Goal: Use online tool/utility

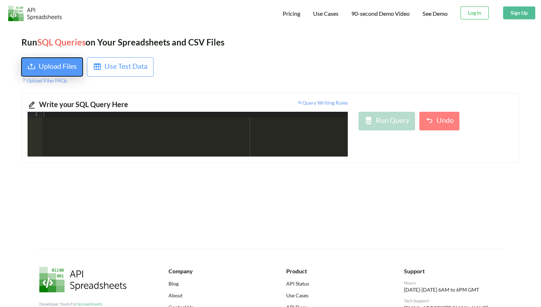
click at [51, 67] on div "Upload Files" at bounding box center [58, 67] width 38 height 13
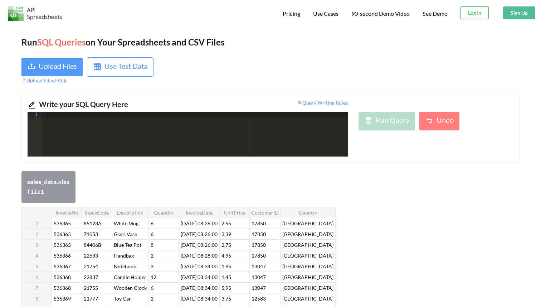
click at [172, 122] on div at bounding box center [195, 140] width 306 height 56
click at [229, 135] on div at bounding box center [195, 140] width 306 height 56
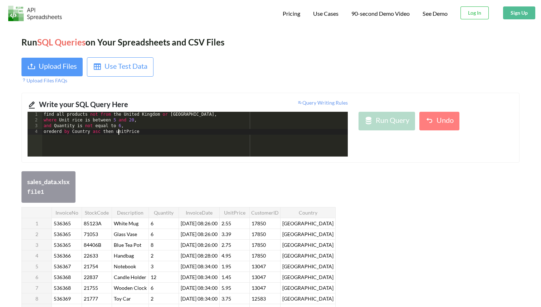
click at [118, 131] on div "find all products not from the [GEOGRAPHIC_DATA] or [GEOGRAPHIC_DATA] , where U…" at bounding box center [195, 140] width 306 height 56
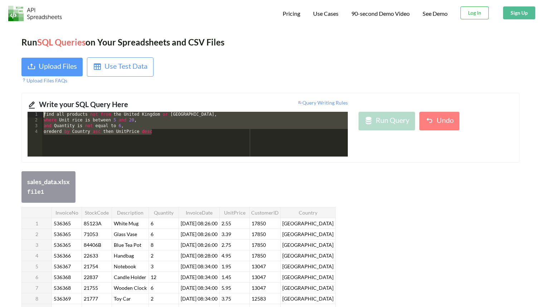
drag, startPoint x: 217, startPoint y: 135, endPoint x: 217, endPoint y: 86, distance: 49.1
click at [217, 86] on div "Run SQL Queries on Your Spreadsheets and CSV Files Upload Files Use Test Data U…" at bounding box center [270, 273] width 541 height 496
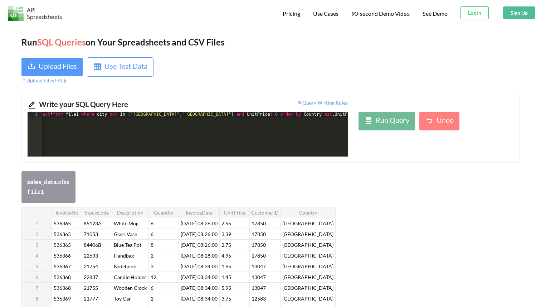
scroll to position [0, 11]
click at [394, 118] on div "Run Query" at bounding box center [393, 121] width 34 height 13
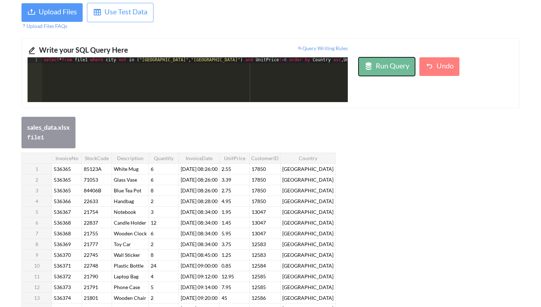
scroll to position [0, 0]
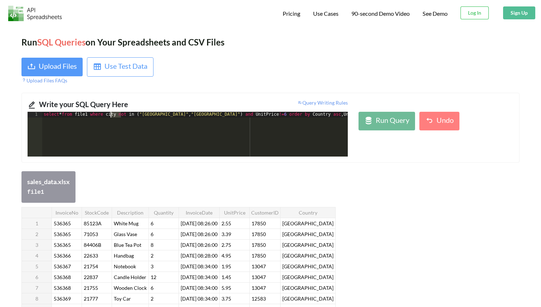
drag, startPoint x: 120, startPoint y: 116, endPoint x: 111, endPoint y: 116, distance: 9.7
click at [111, 116] on div "select * from file1 where city not in ( "United Kingdom" , "Germany" ) and Unit…" at bounding box center [201, 140] width 318 height 56
click at [367, 124] on icon at bounding box center [368, 120] width 9 height 9
click at [401, 125] on div "Run Query" at bounding box center [393, 121] width 34 height 13
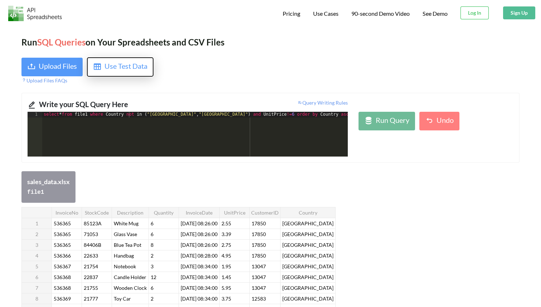
click at [131, 66] on div "Use Test Data" at bounding box center [126, 67] width 43 height 13
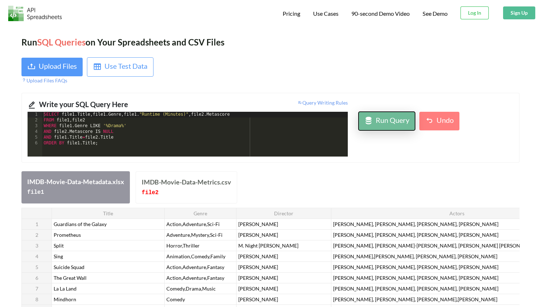
click at [397, 117] on div "Run Query" at bounding box center [393, 121] width 34 height 13
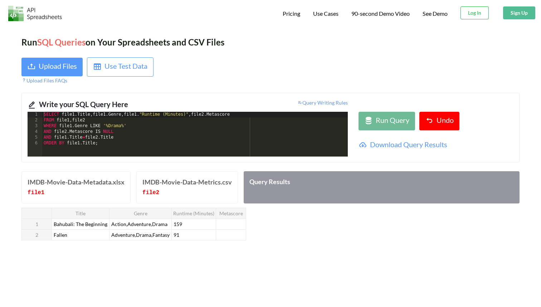
click at [134, 150] on div "SELECT file1 . Title , file1 . Genre , file1 . "Runtime (Minutes)" , file2 . Me…" at bounding box center [195, 140] width 306 height 56
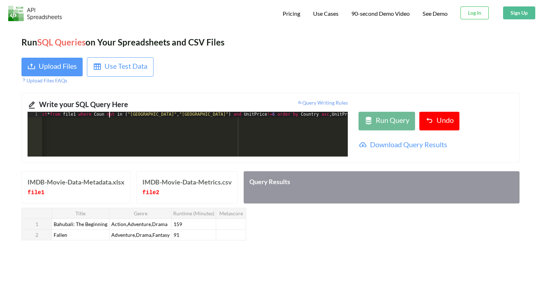
scroll to position [0, 11]
click at [168, 195] on div "file 2" at bounding box center [188, 192] width 90 height 10
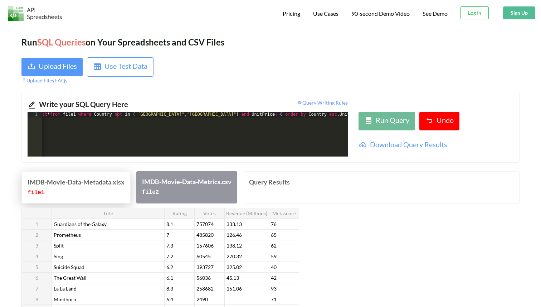
click at [57, 185] on div "IMDB-Movie-Data-Metadata.xlsx" at bounding box center [76, 182] width 97 height 10
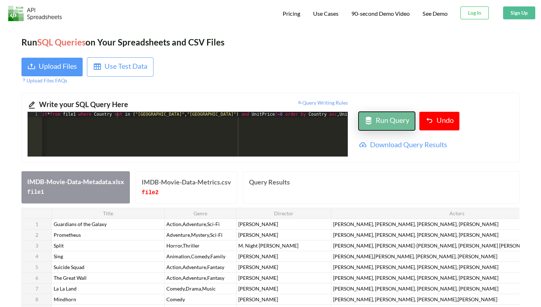
click at [405, 123] on div "Run Query" at bounding box center [393, 121] width 34 height 13
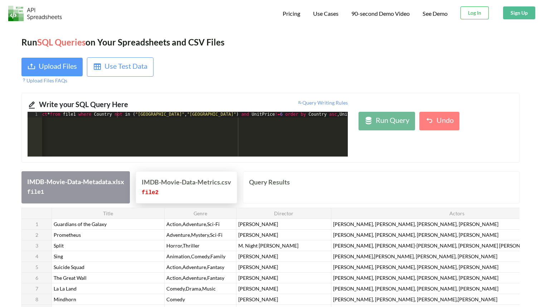
click at [227, 184] on div "IMDB-Movie-Data-Metrics.csv" at bounding box center [187, 182] width 90 height 10
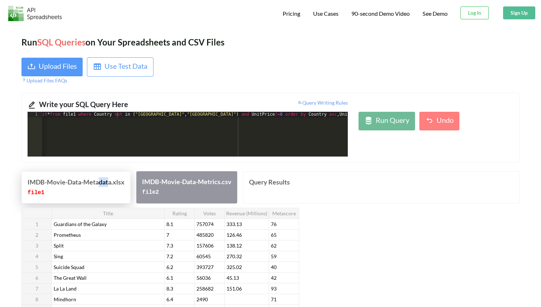
drag, startPoint x: 100, startPoint y: 185, endPoint x: 110, endPoint y: 184, distance: 9.5
click at [110, 184] on div "IMDB-Movie-Data-Metadata.xlsx" at bounding box center [76, 182] width 97 height 10
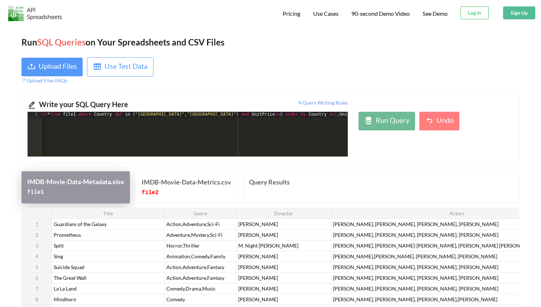
click at [113, 188] on div "file 1" at bounding box center [75, 192] width 97 height 10
click at [52, 64] on div "Upload Files" at bounding box center [58, 67] width 38 height 13
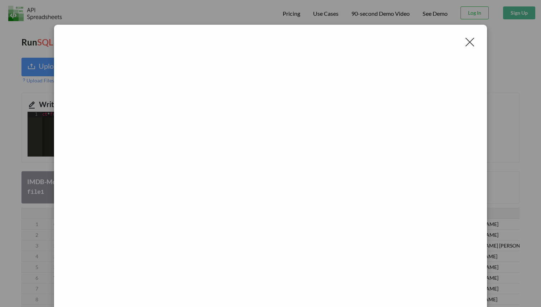
click at [467, 40] on div at bounding box center [469, 41] width 11 height 11
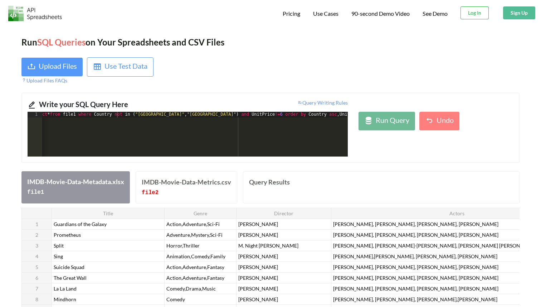
scroll to position [0, 19]
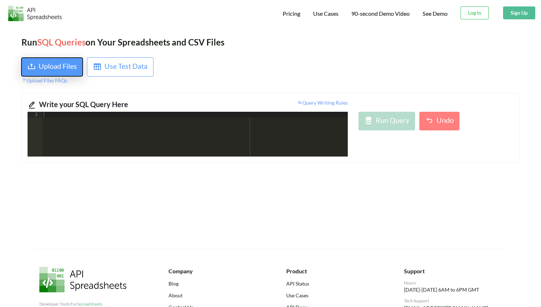
click at [61, 66] on div "Upload Files" at bounding box center [58, 67] width 38 height 13
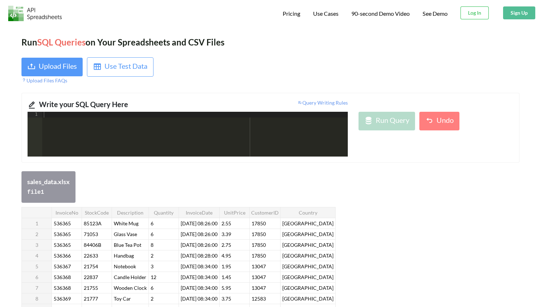
click at [201, 135] on div at bounding box center [195, 140] width 306 height 56
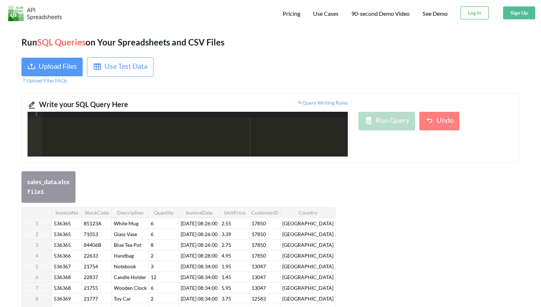
click at [201, 135] on div at bounding box center [195, 140] width 306 height 56
click at [89, 125] on div at bounding box center [195, 140] width 306 height 56
